Goal: Task Accomplishment & Management: Manage account settings

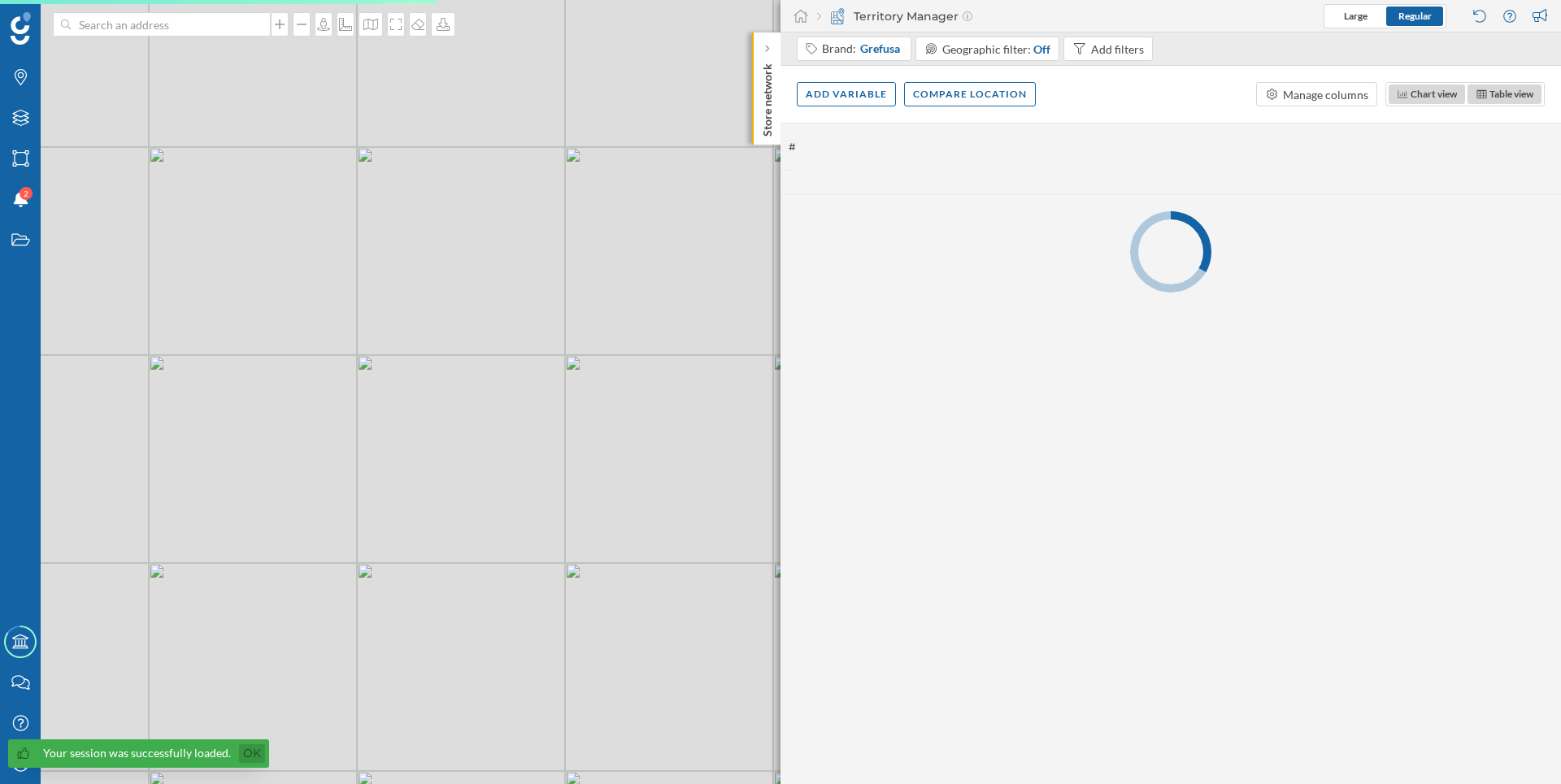
click at [249, 755] on link "Ok" at bounding box center [252, 754] width 26 height 19
click at [25, 762] on icon "My Profile" at bounding box center [21, 763] width 21 height 16
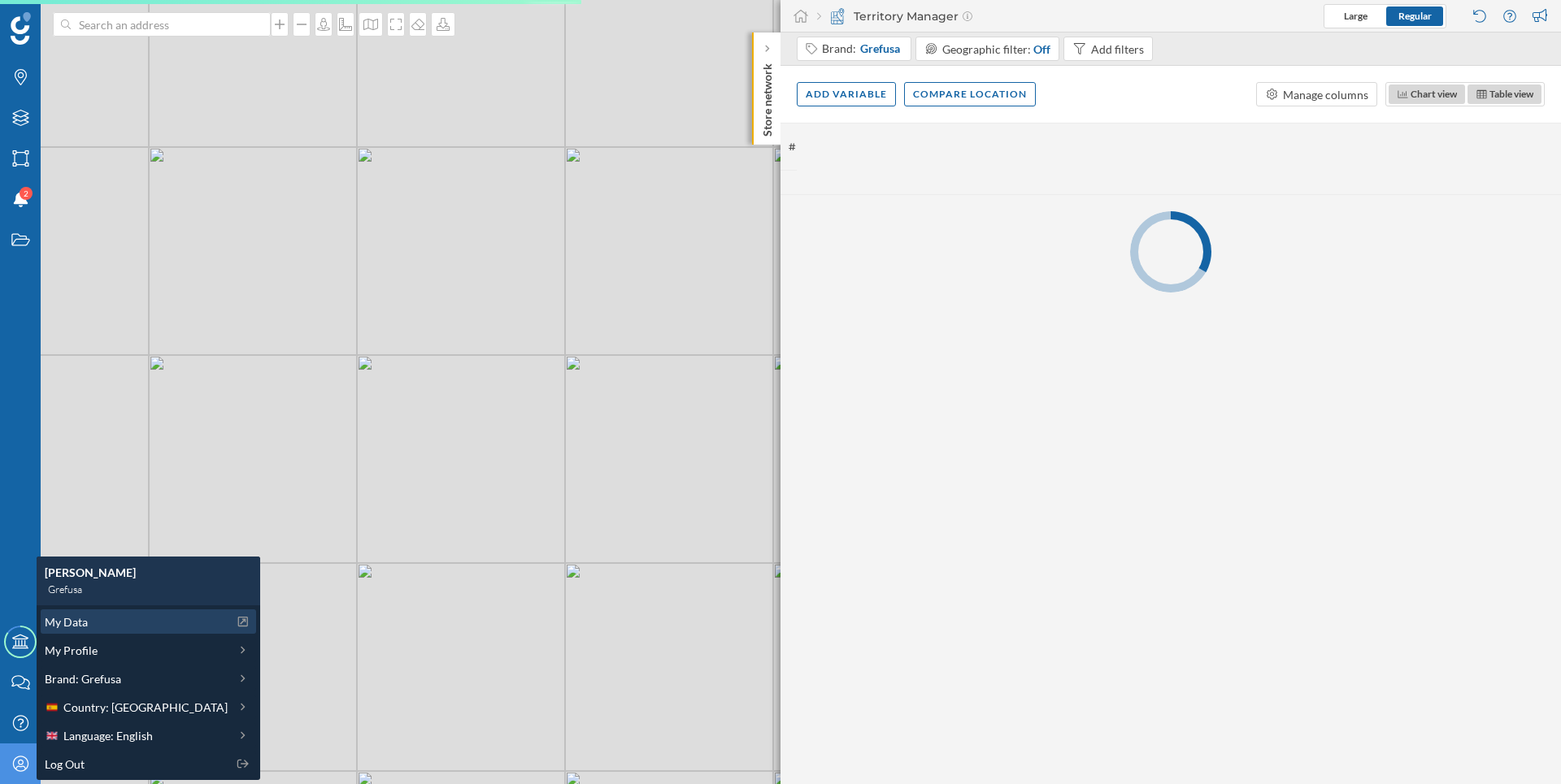
click at [97, 621] on div "My Data" at bounding box center [136, 622] width 183 height 17
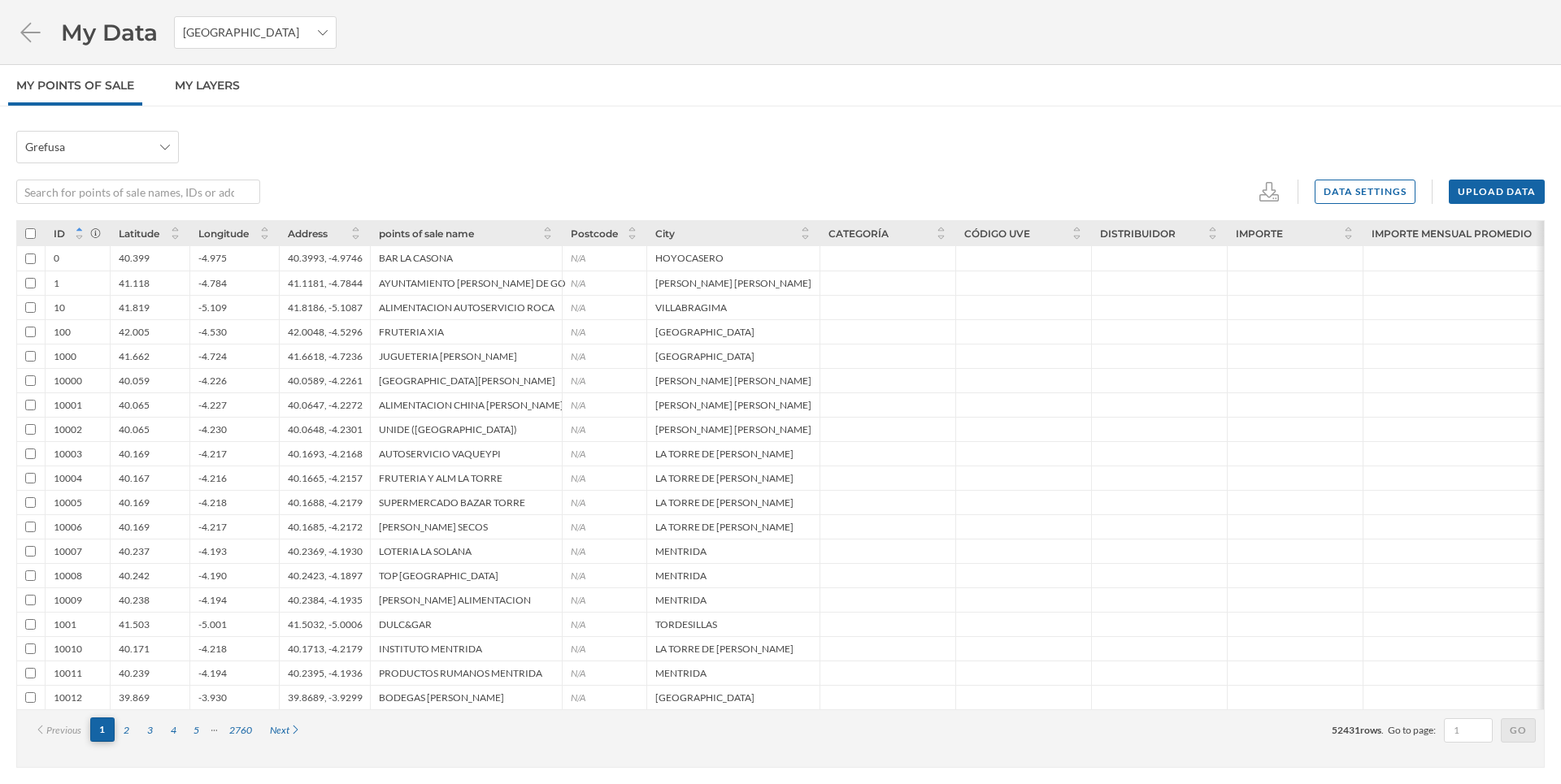
click at [134, 732] on div "2" at bounding box center [126, 730] width 23 height 24
click at [113, 730] on div "1" at bounding box center [102, 730] width 24 height 24
click at [124, 730] on div "2" at bounding box center [126, 730] width 23 height 24
click at [142, 743] on div "Previous 1 2 3 4 5 2760 Next 52431 rows . Go to page: Go" at bounding box center [780, 730] width 1526 height 41
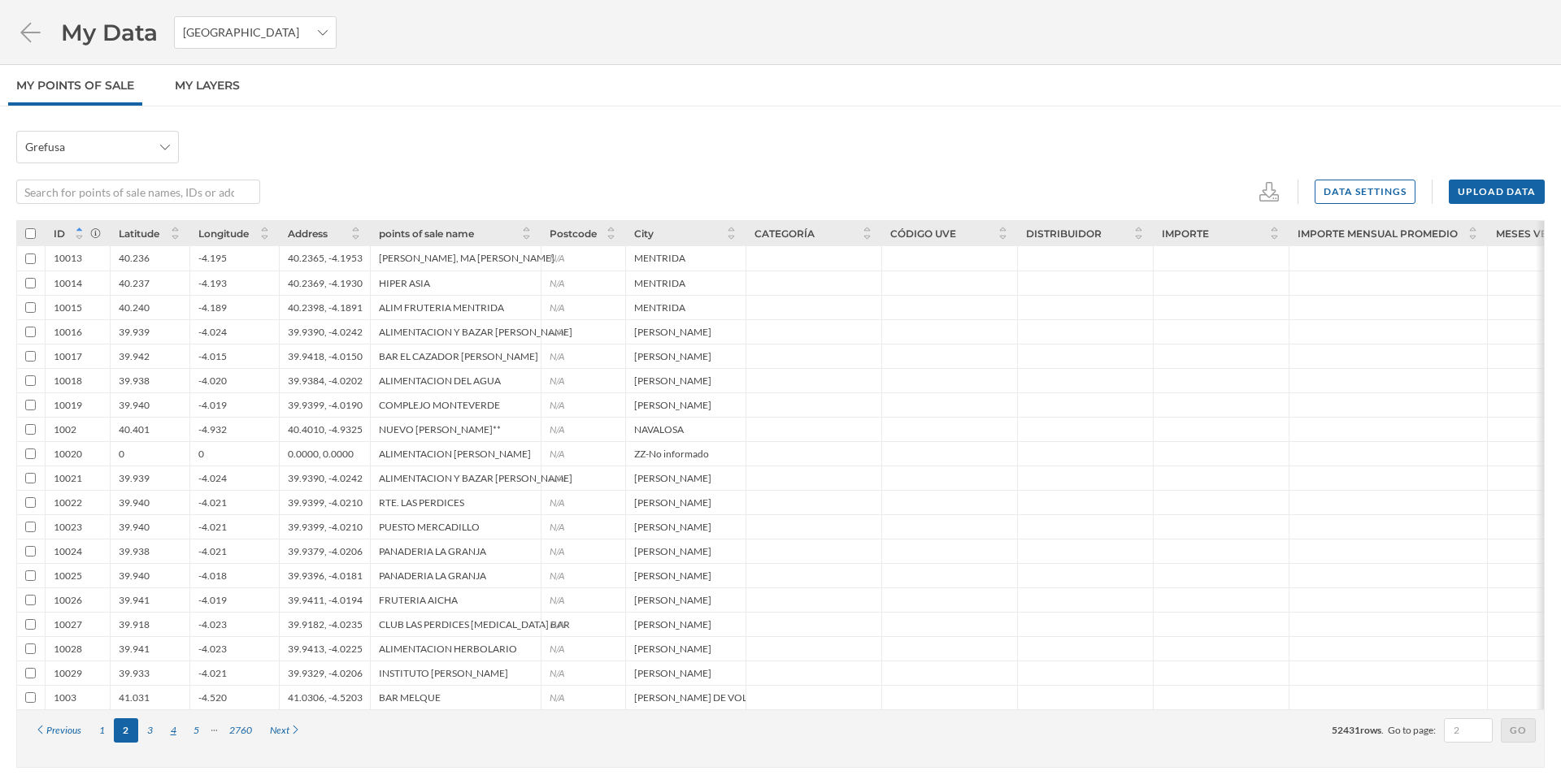
drag, startPoint x: 175, startPoint y: 738, endPoint x: 166, endPoint y: 730, distance: 12.0
click at [174, 739] on div "4" at bounding box center [173, 730] width 23 height 24
click at [166, 730] on div "4" at bounding box center [173, 730] width 23 height 24
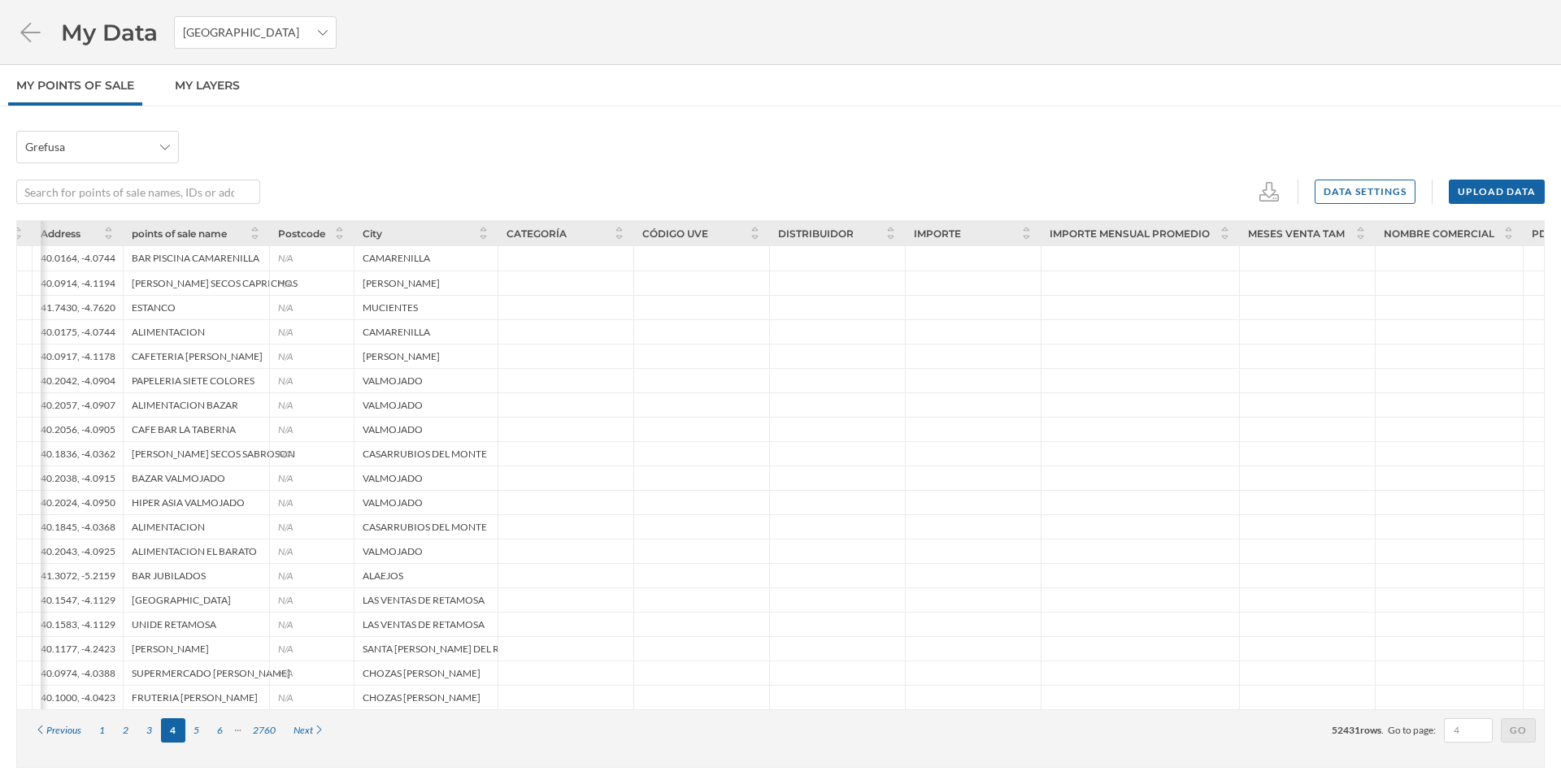
scroll to position [0, 39]
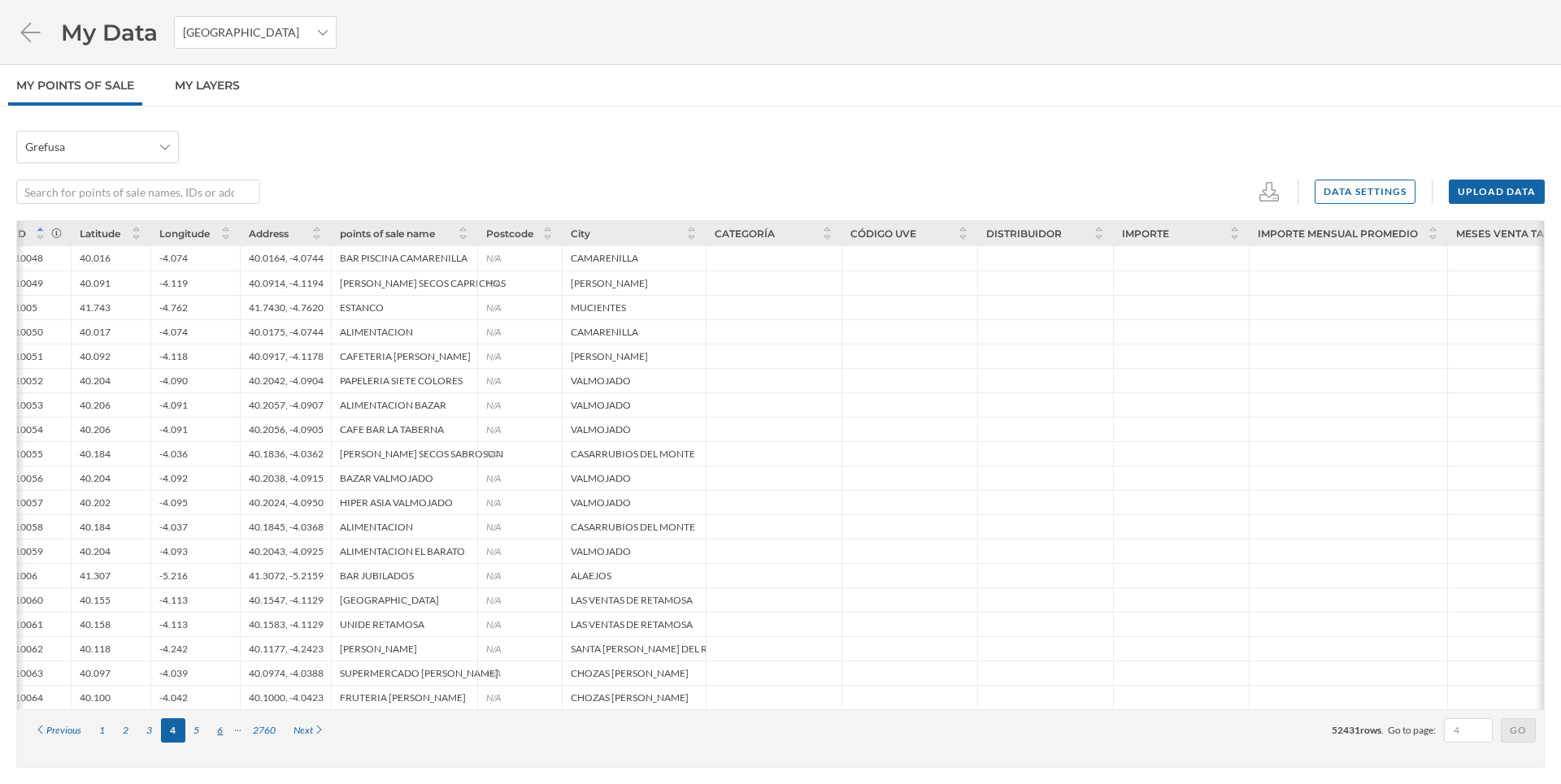
click at [227, 729] on div "6" at bounding box center [219, 730] width 23 height 24
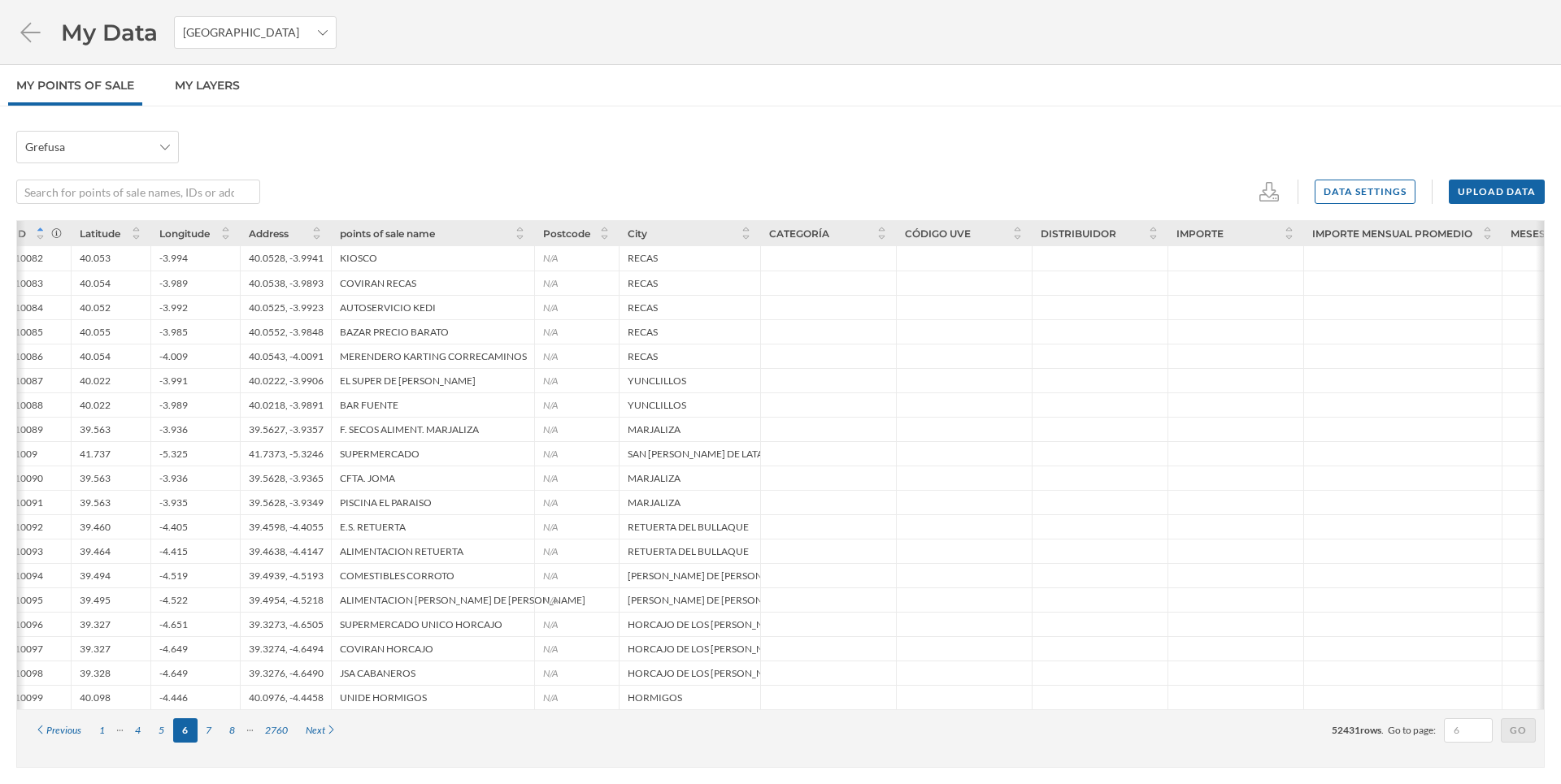
click at [266, 735] on div "2760" at bounding box center [277, 730] width 41 height 24
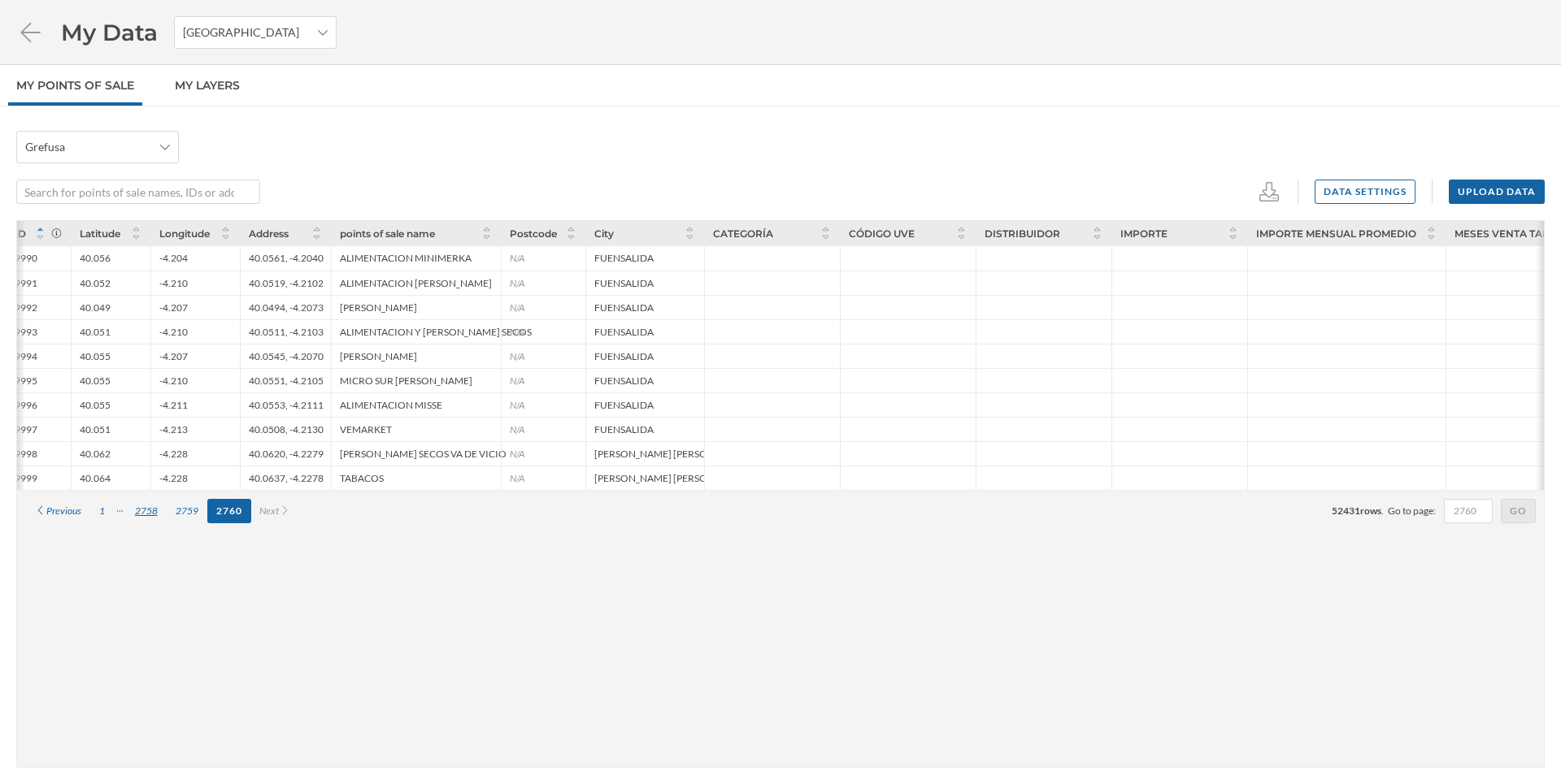
click at [153, 510] on div "2758" at bounding box center [146, 510] width 41 height 24
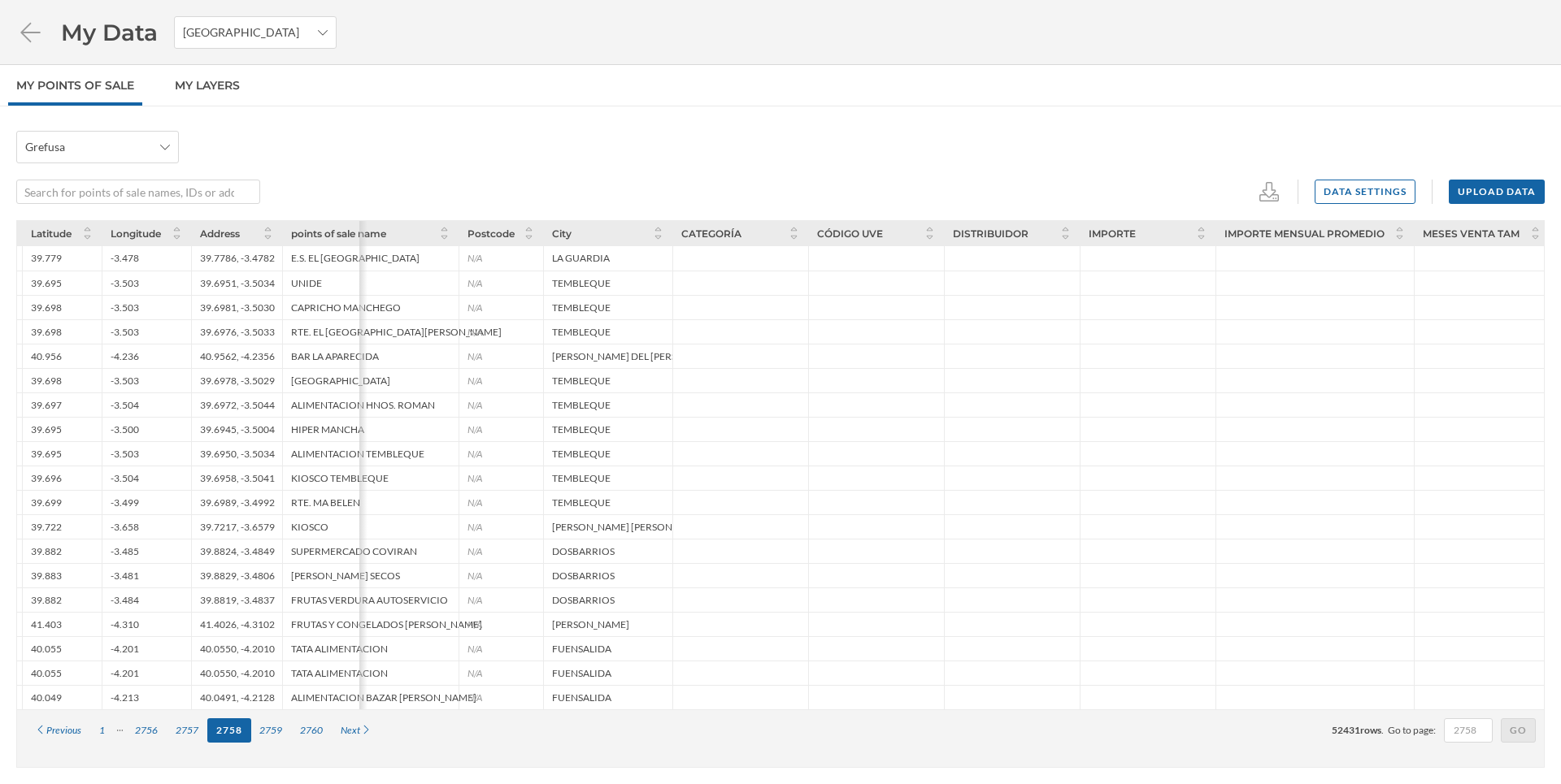
scroll to position [0, 0]
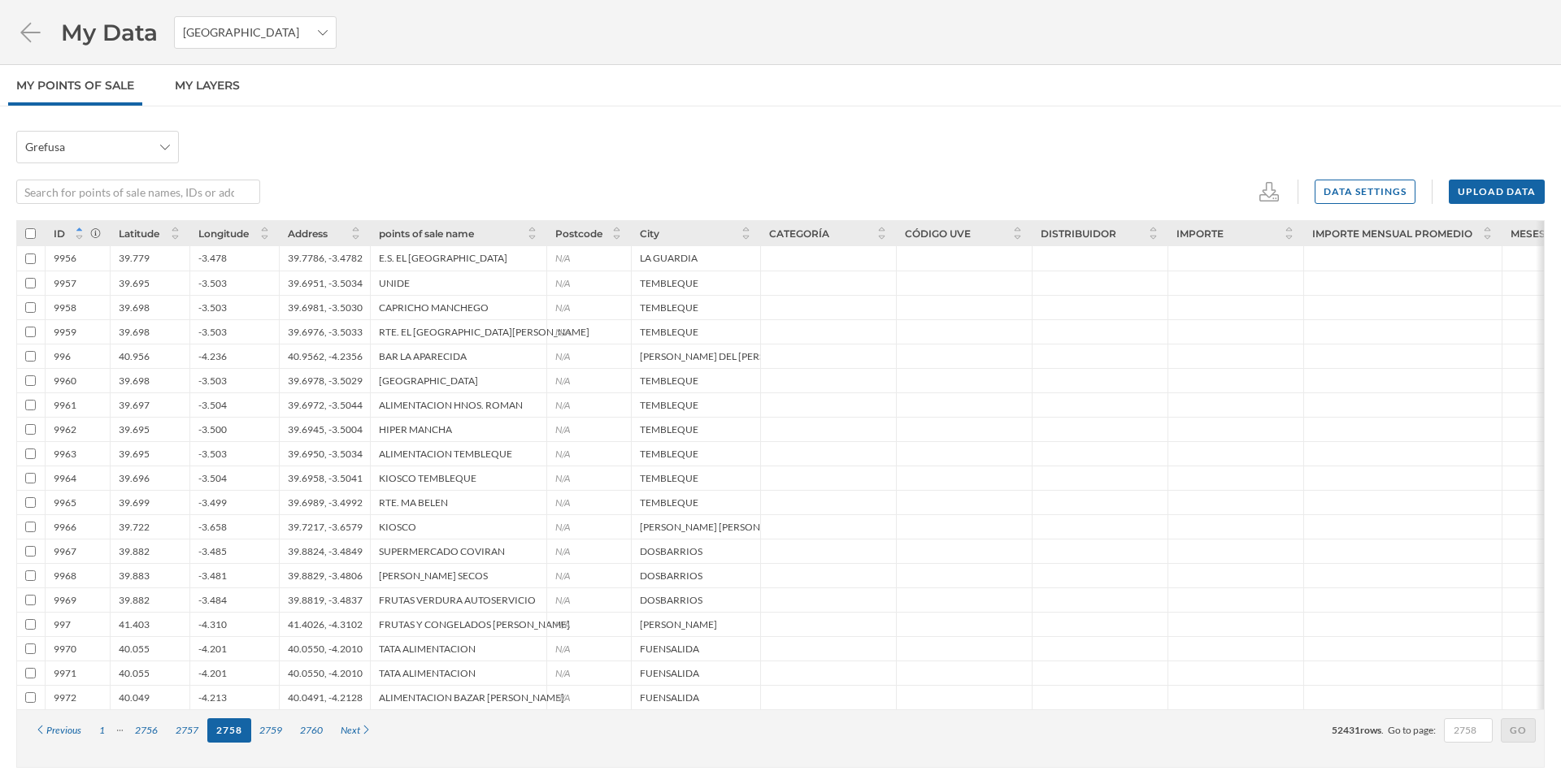
click at [78, 231] on icon at bounding box center [79, 228] width 12 height 10
click at [78, 231] on icon at bounding box center [79, 229] width 5 height 4
click at [78, 243] on div "ID" at bounding box center [77, 233] width 65 height 24
click at [85, 225] on icon at bounding box center [79, 228] width 12 height 10
click at [94, 233] on icon at bounding box center [95, 233] width 12 height 10
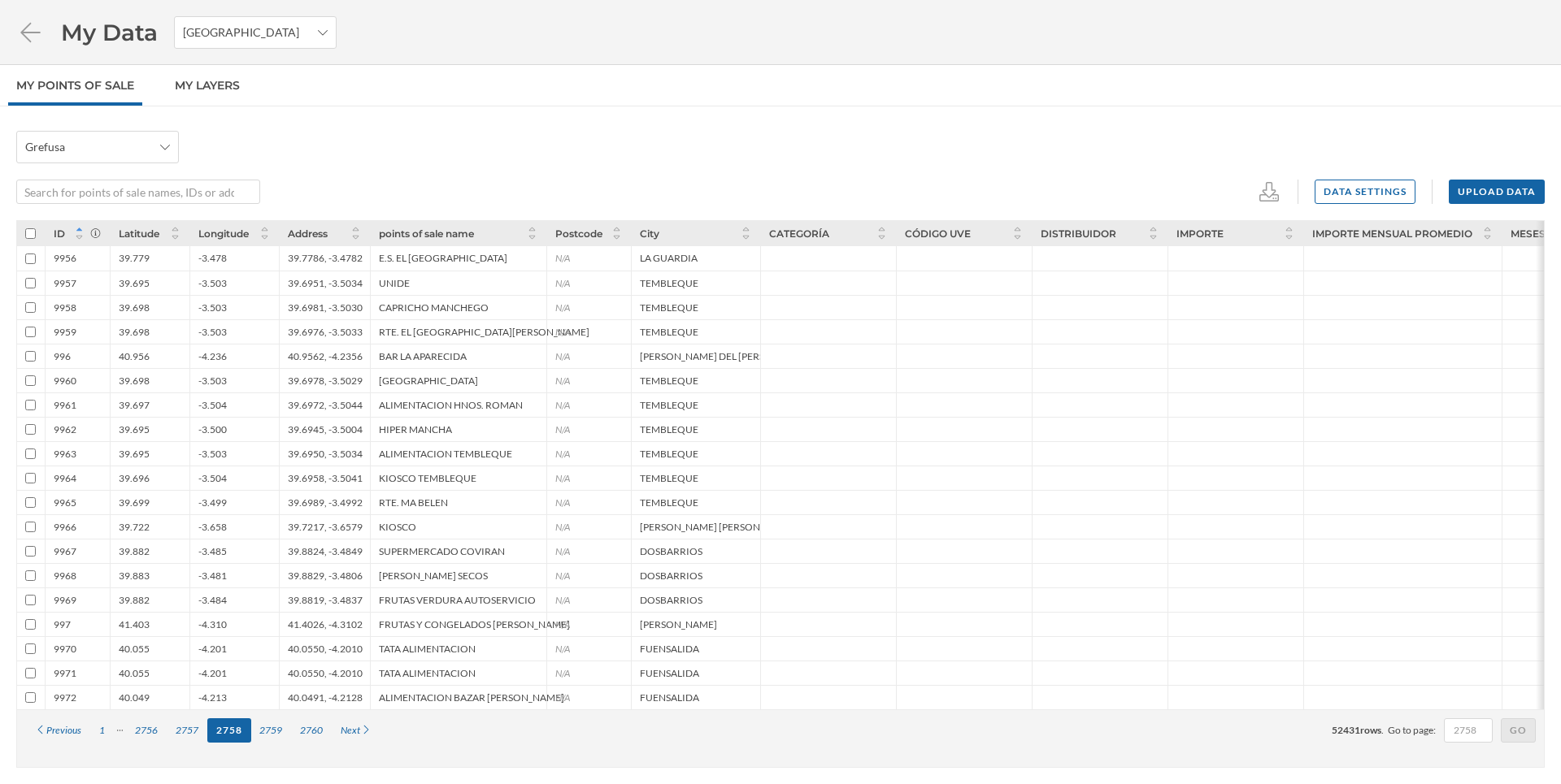
click at [77, 227] on icon at bounding box center [79, 228] width 12 height 10
click at [76, 227] on icon at bounding box center [79, 228] width 12 height 10
click at [78, 233] on icon at bounding box center [79, 237] width 12 height 10
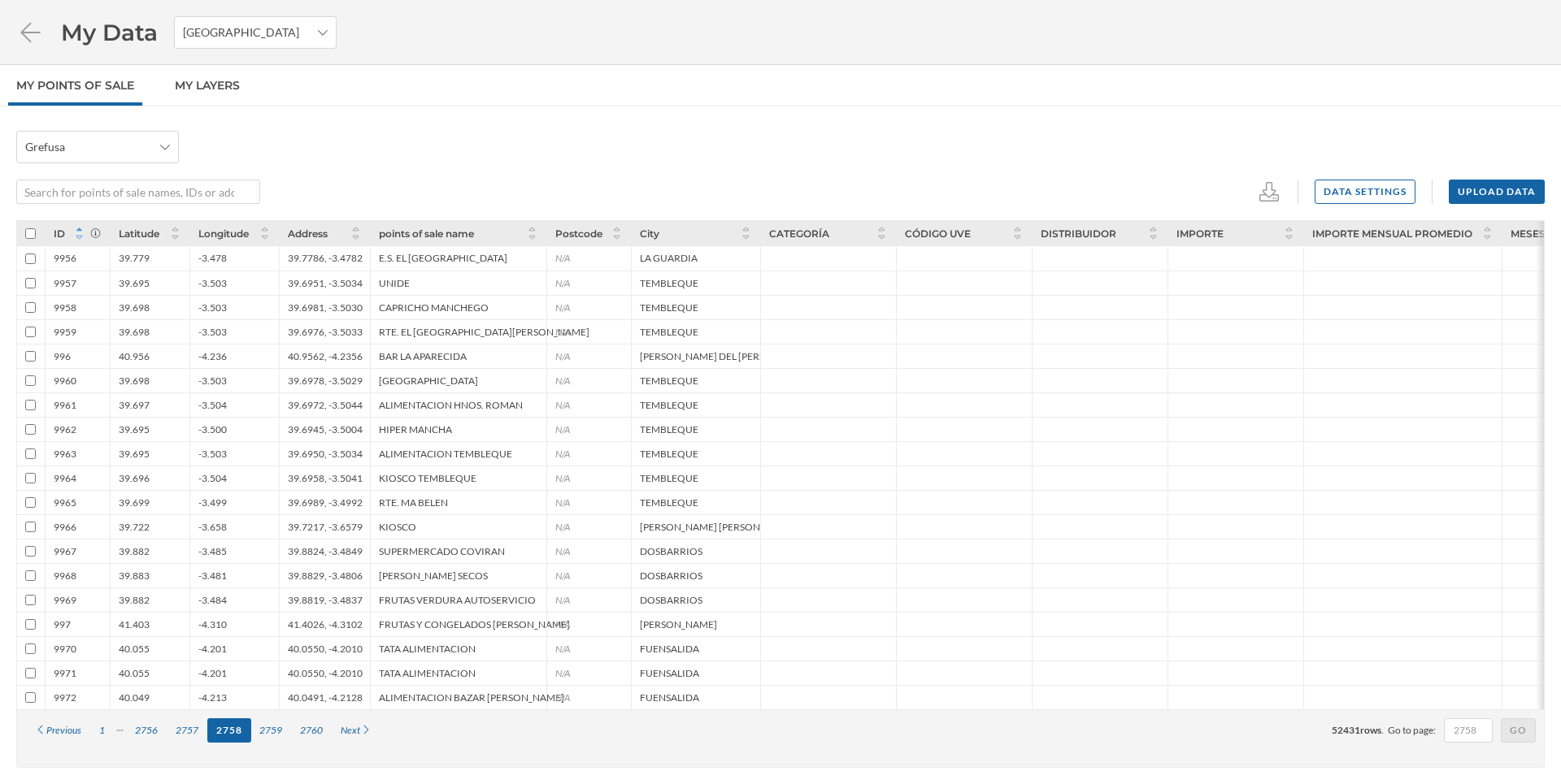
click at [78, 233] on icon at bounding box center [79, 237] width 12 height 10
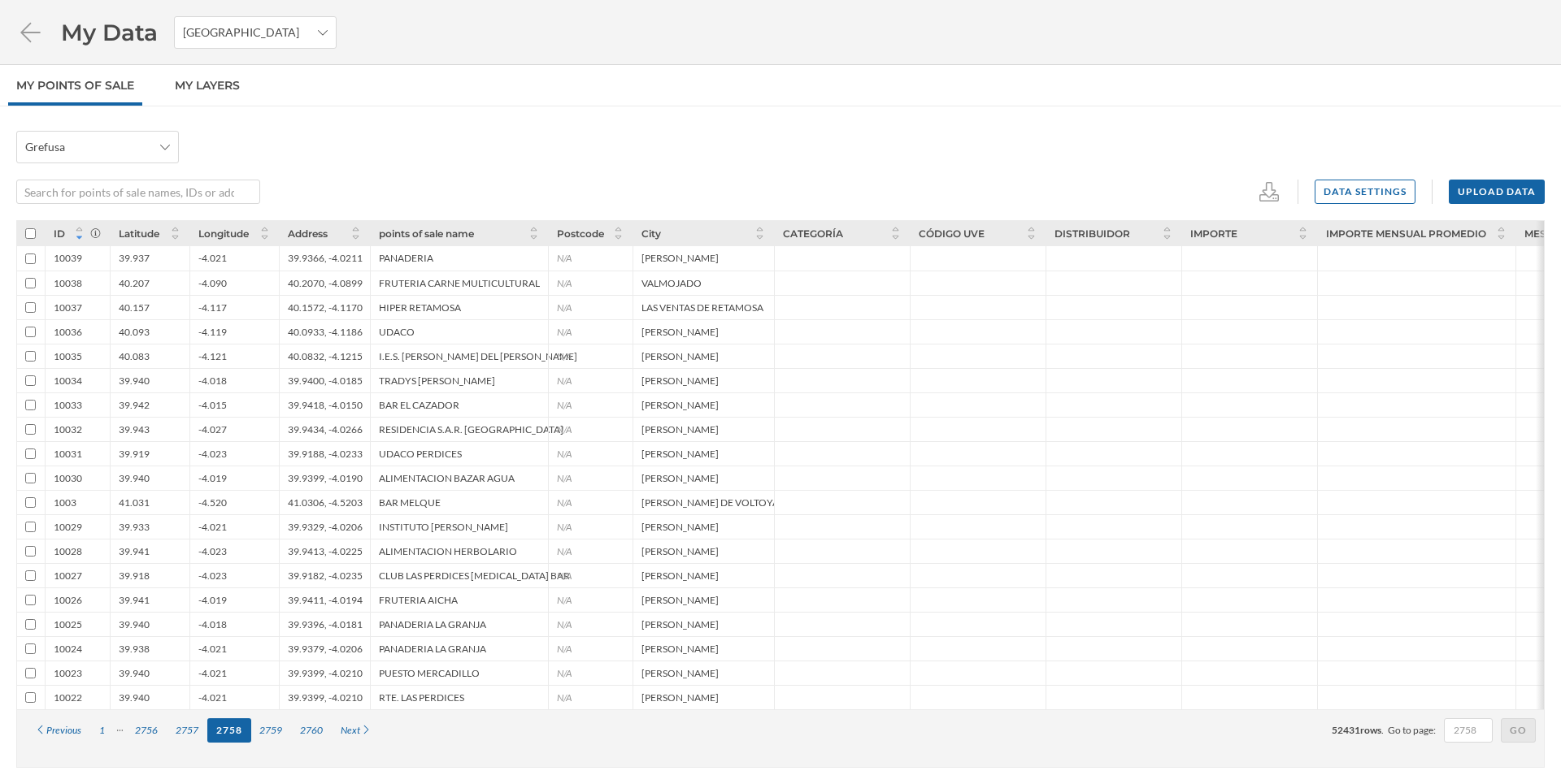
click at [79, 243] on div "ID" at bounding box center [77, 233] width 65 height 24
click at [79, 240] on icon at bounding box center [79, 237] width 12 height 10
click at [100, 724] on div "1" at bounding box center [102, 730] width 23 height 24
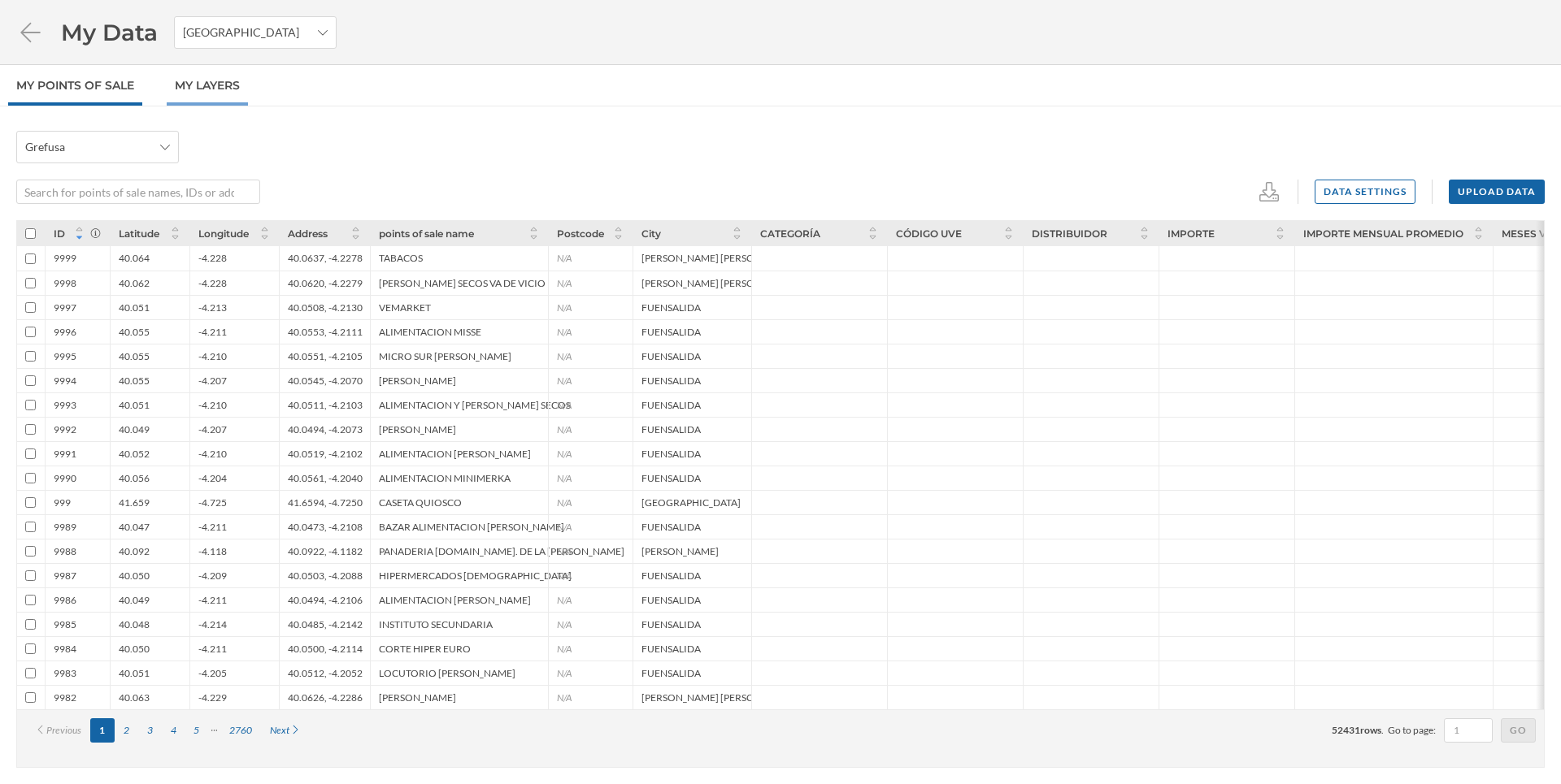
click at [183, 72] on link "My Layers" at bounding box center [207, 86] width 81 height 41
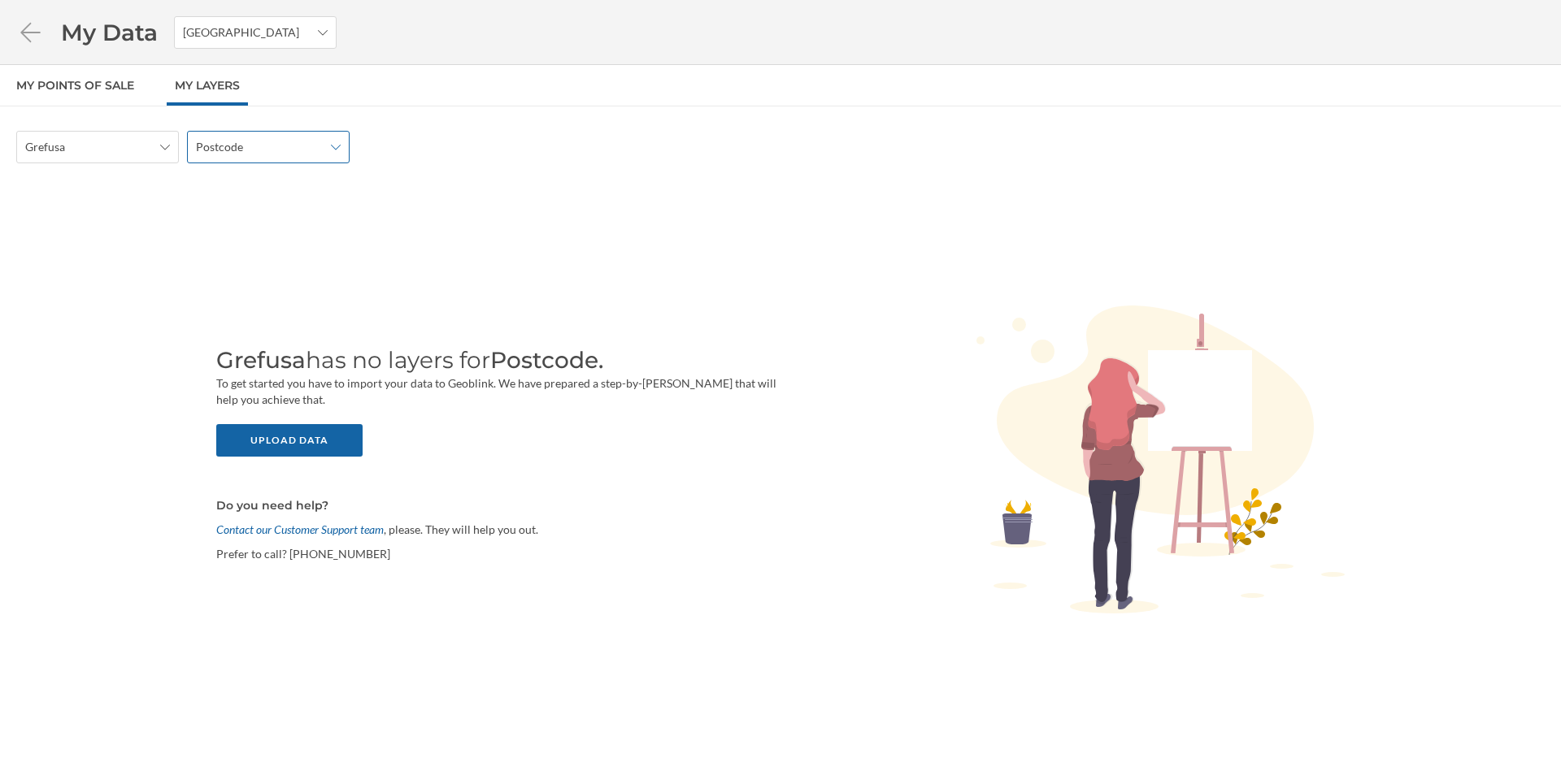
click at [215, 143] on span "Postcode" at bounding box center [219, 147] width 47 height 16
click at [95, 137] on div "Grefusa" at bounding box center [97, 147] width 162 height 32
click at [98, 140] on span "Grefusa" at bounding box center [88, 147] width 127 height 16
click at [219, 138] on div "Postcode" at bounding box center [268, 147] width 162 height 32
click at [298, 452] on div "Upload data" at bounding box center [289, 440] width 146 height 32
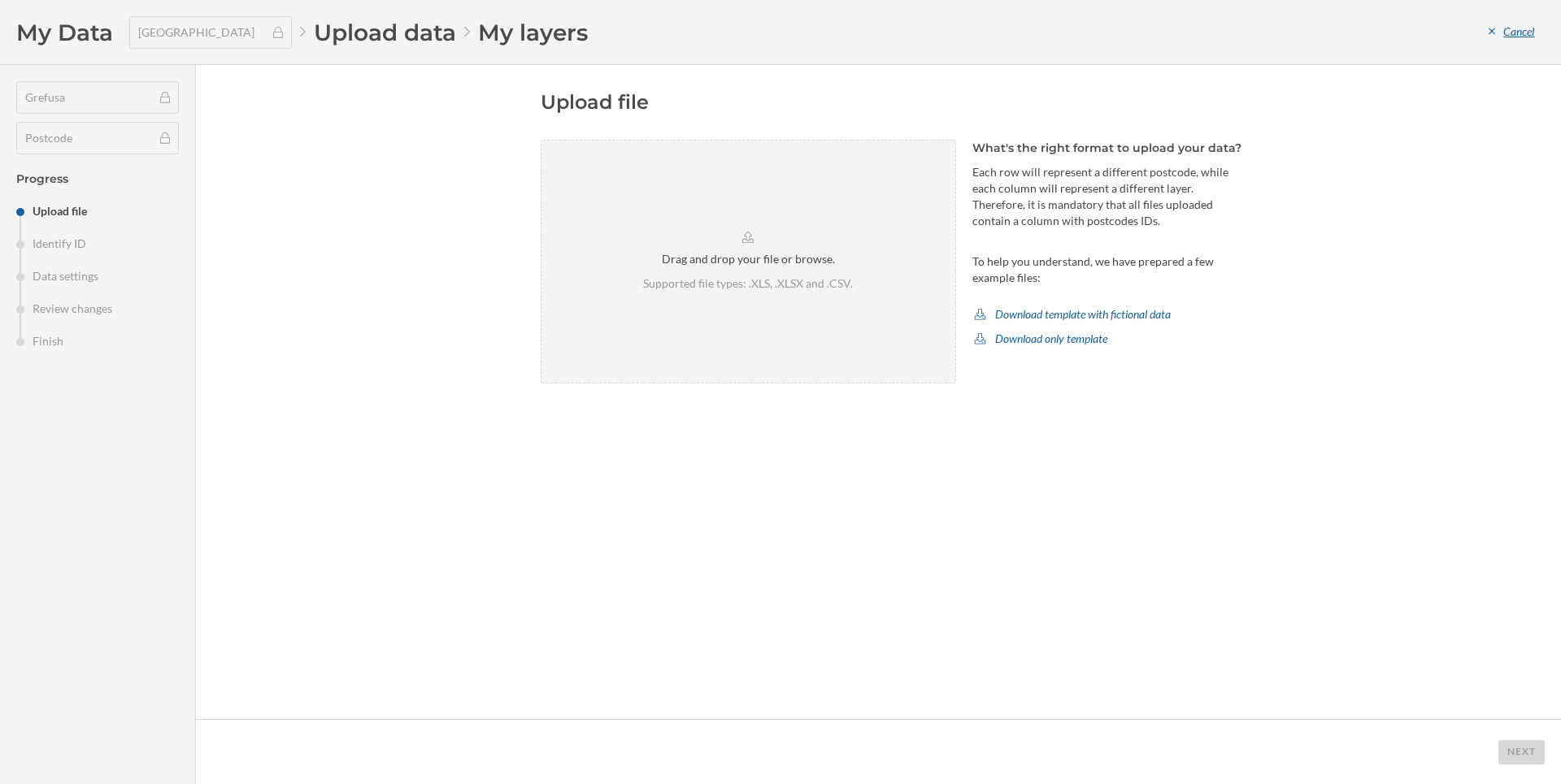
click at [1511, 32] on div "Cancel" at bounding box center [1511, 32] width 67 height 24
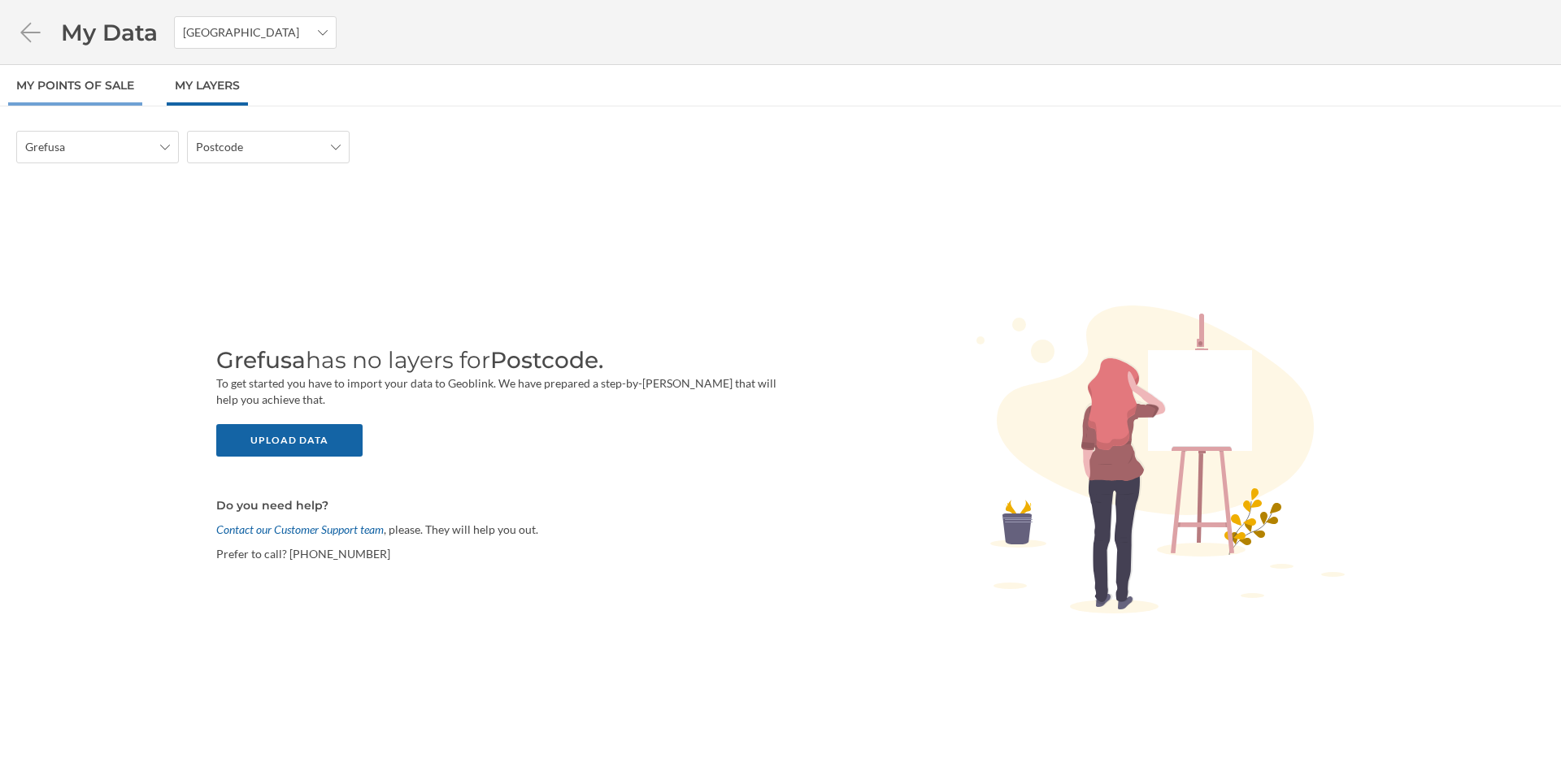
click at [70, 78] on link "My points of sale" at bounding box center [75, 86] width 134 height 41
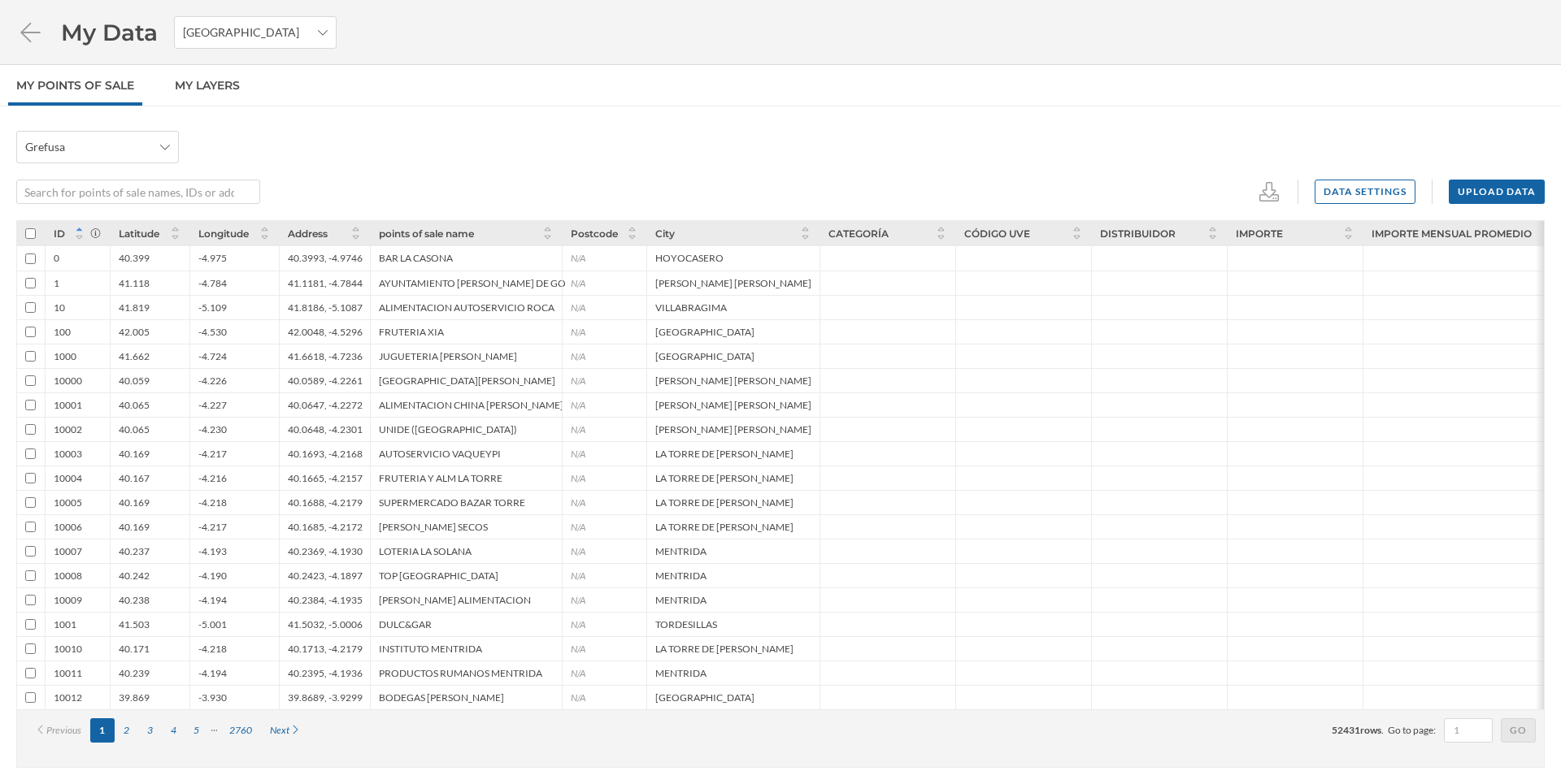
click at [310, 166] on div "Grefusa Data settings Upload data" at bounding box center [780, 168] width 1528 height 73
